Goal: Task Accomplishment & Management: Manage account settings

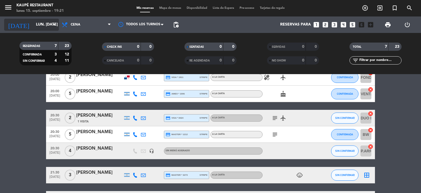
scroll to position [17, 0]
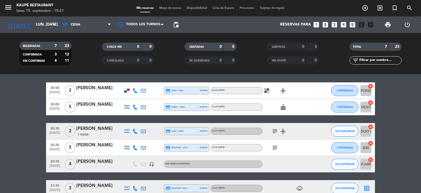
click at [8, 159] on bookings-row "20:00 [DATE] 2 [PERSON_NAME] credit_card visa * 1911 stripe A LA CARTA healing …" at bounding box center [210, 151] width 421 height 138
click at [353, 24] on icon "looks_5" at bounding box center [352, 24] width 7 height 7
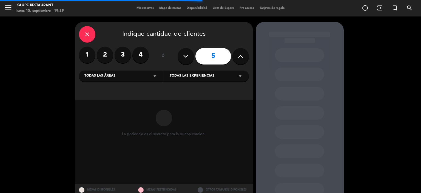
click at [241, 56] on icon at bounding box center [240, 56] width 5 height 8
type input "6"
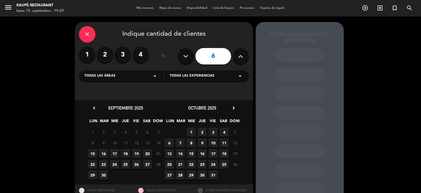
click at [194, 74] on span "Todas las experiencias" at bounding box center [192, 75] width 45 height 5
click at [182, 88] on div "A LA CARTA" at bounding box center [207, 89] width 74 height 5
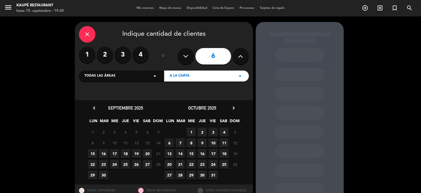
click at [138, 154] on span "19" at bounding box center [136, 153] width 9 height 9
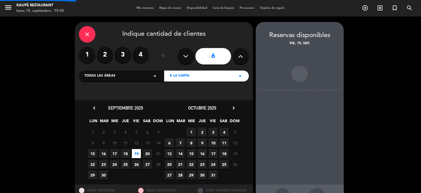
scroll to position [20, 0]
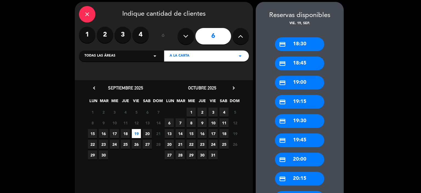
click at [295, 159] on div "credit_card 20:00" at bounding box center [299, 160] width 49 height 14
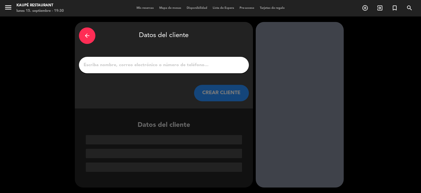
scroll to position [0, 0]
click at [135, 63] on input "1" at bounding box center [164, 65] width 162 height 8
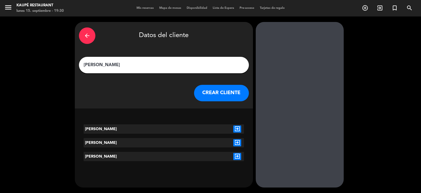
type input "[PERSON_NAME]"
click at [238, 129] on icon "exit_to_app" at bounding box center [237, 128] width 8 height 7
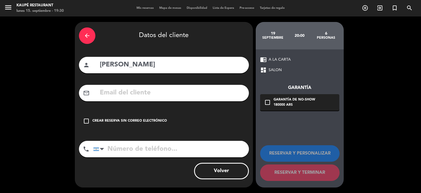
click at [85, 120] on icon "check_box_outline_blank" at bounding box center [86, 121] width 7 height 7
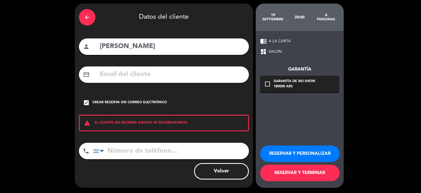
scroll to position [19, 0]
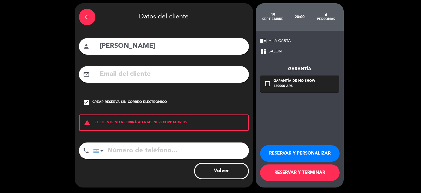
click at [286, 172] on button "RESERVAR Y TERMINAR" at bounding box center [300, 172] width 80 height 16
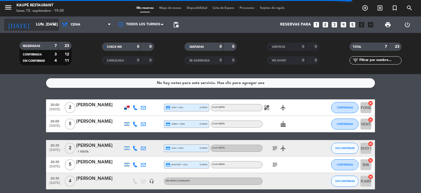
click at [33, 23] on input "lun. [DATE]" at bounding box center [59, 25] width 52 height 10
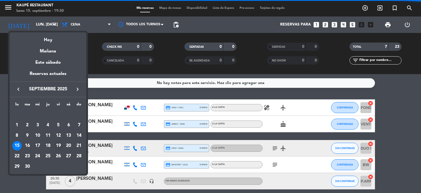
click at [58, 146] on div "19" at bounding box center [58, 145] width 9 height 9
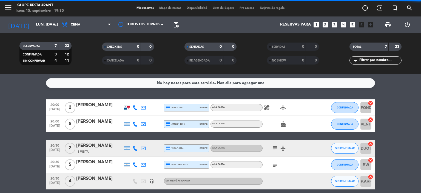
type input "vie. [DATE]"
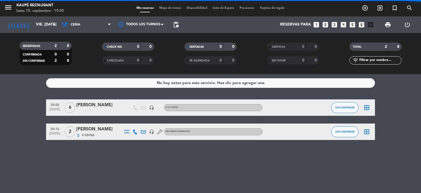
click at [368, 108] on icon "border_all" at bounding box center [367, 107] width 7 height 7
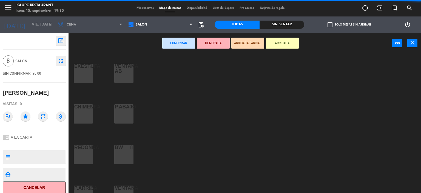
click at [131, 153] on div "BW 8" at bounding box center [123, 154] width 19 height 19
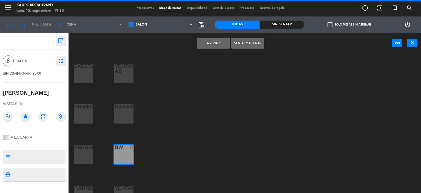
click at [213, 44] on button "Asignar" at bounding box center [213, 43] width 33 height 11
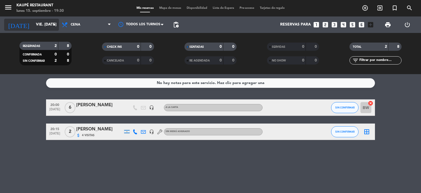
click at [33, 26] on input "vie. [DATE]" at bounding box center [59, 25] width 52 height 10
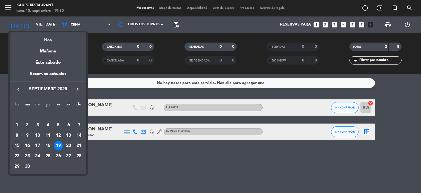
click at [49, 39] on div "Hoy" at bounding box center [48, 37] width 77 height 11
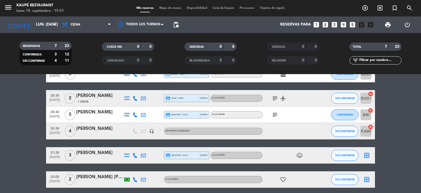
scroll to position [55, 0]
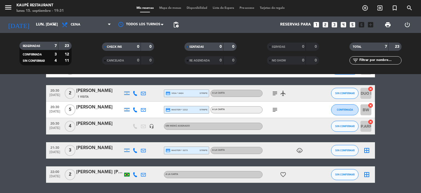
click at [298, 151] on icon "child_care" at bounding box center [300, 150] width 7 height 7
click at [10, 151] on bookings-row "20:00 [DATE] 2 [PERSON_NAME] credit_card visa * 1911 stripe A LA CARTA healing …" at bounding box center [210, 113] width 421 height 138
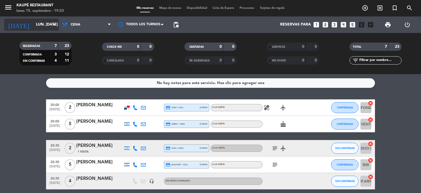
click at [33, 27] on input "lun. [DATE]" at bounding box center [59, 25] width 52 height 10
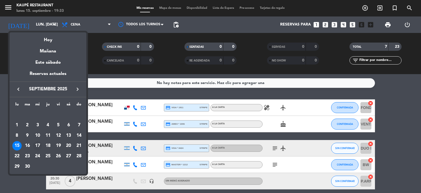
click at [39, 145] on div "17" at bounding box center [37, 145] width 9 height 9
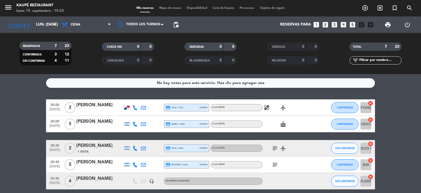
type input "mié. [DATE]"
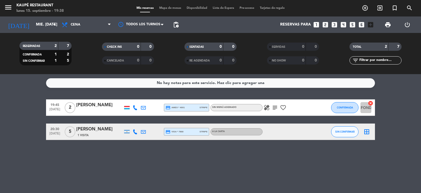
click at [367, 132] on icon "border_all" at bounding box center [367, 131] width 7 height 7
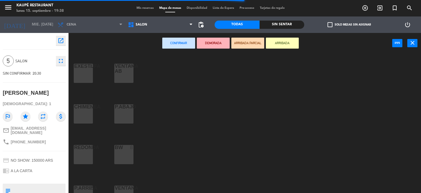
click at [123, 78] on div "VENTANA AB 5" at bounding box center [123, 73] width 19 height 19
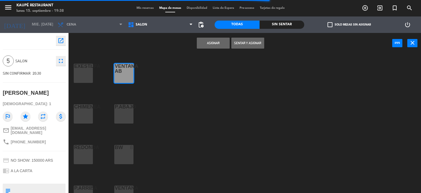
click at [207, 43] on button "Asignar" at bounding box center [213, 43] width 33 height 11
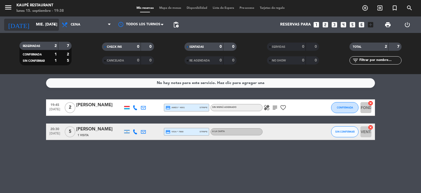
click at [36, 25] on input "mié. [DATE]" at bounding box center [59, 25] width 52 height 10
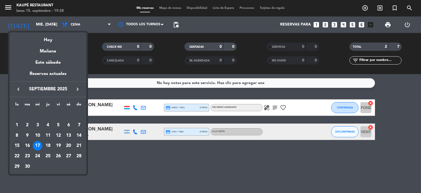
click at [27, 146] on div "16" at bounding box center [27, 145] width 9 height 9
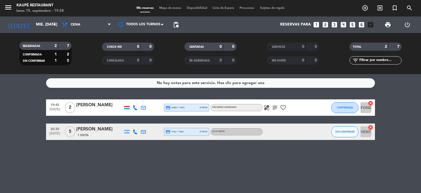
type input "[DATE] sep."
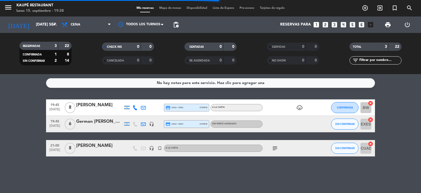
click at [169, 9] on span "Mapa de mesas" at bounding box center [170, 8] width 27 height 3
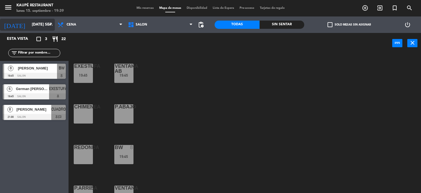
click at [29, 29] on input "[DATE] sep." at bounding box center [55, 25] width 52 height 10
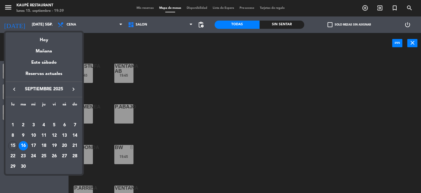
click at [55, 147] on div "19" at bounding box center [54, 145] width 9 height 9
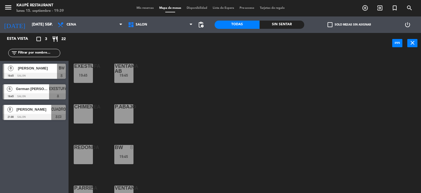
type input "vie. [DATE]"
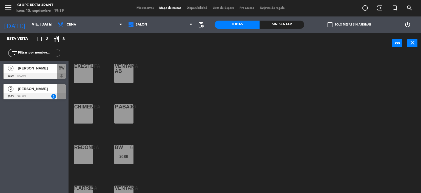
click at [143, 9] on span "Mis reservas" at bounding box center [145, 8] width 23 height 3
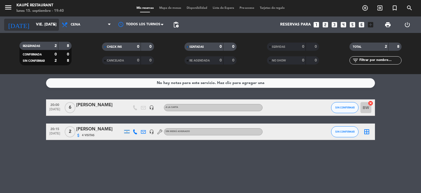
click at [36, 21] on input "vie. [DATE]" at bounding box center [59, 25] width 52 height 10
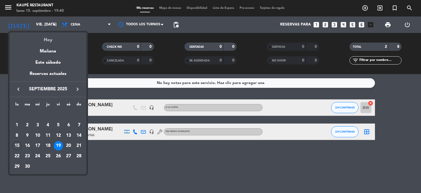
click at [50, 39] on div "Hoy" at bounding box center [48, 37] width 77 height 11
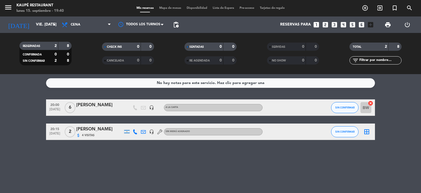
type input "lun. [DATE]"
